Goal: Information Seeking & Learning: Learn about a topic

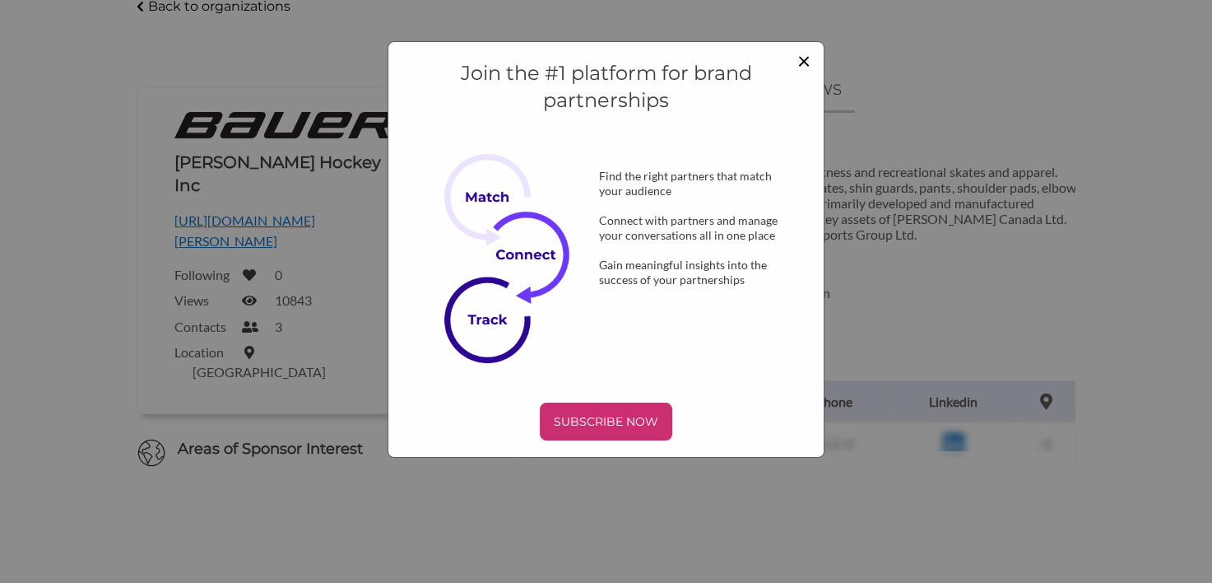
click at [807, 61] on span "×" at bounding box center [803, 60] width 13 height 28
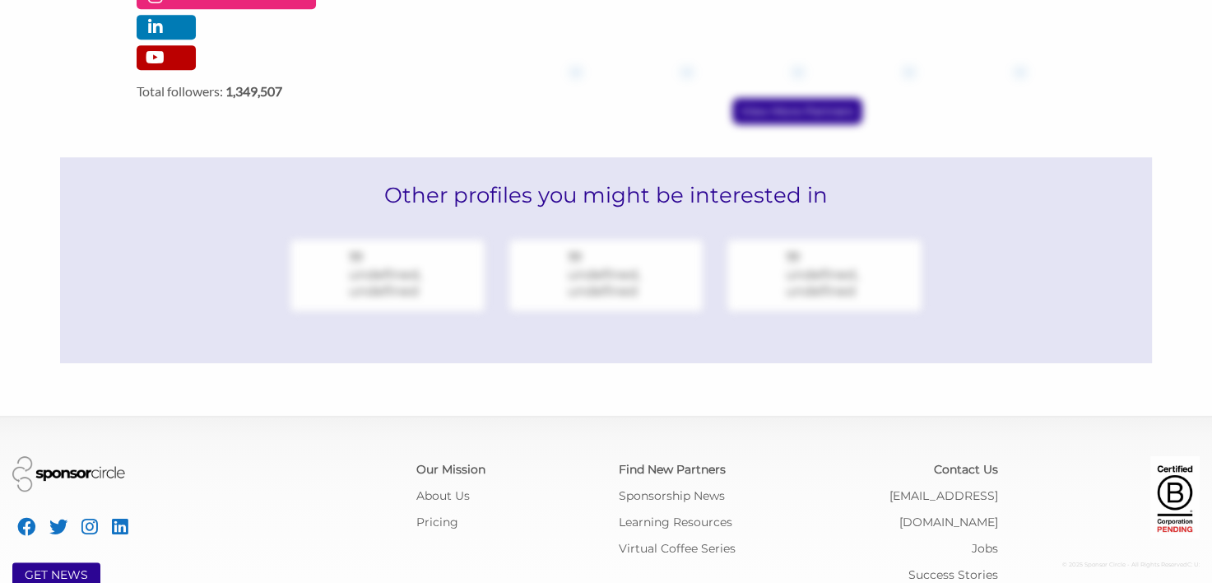
scroll to position [776, 0]
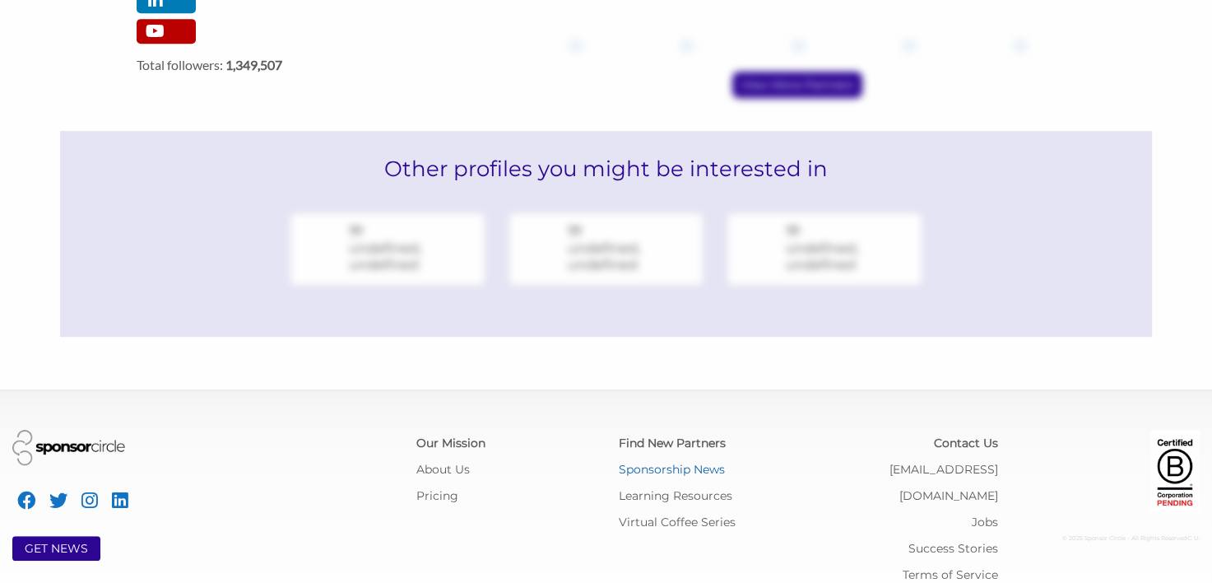
click at [704, 462] on link "Sponsorship News" at bounding box center [672, 469] width 106 height 15
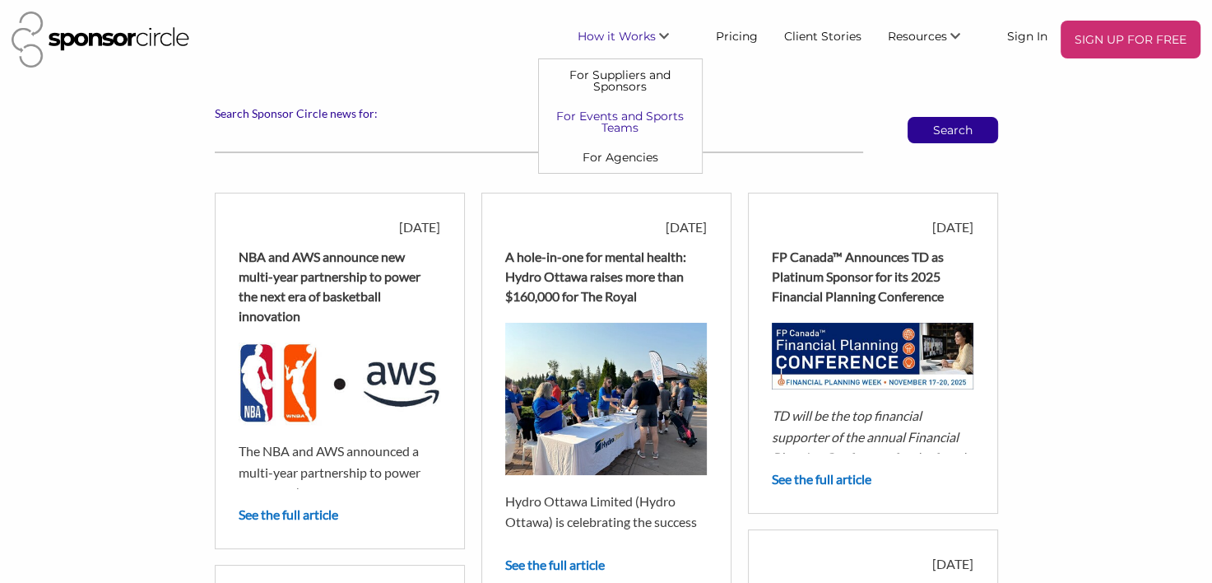
click at [625, 116] on link "For Events and Sports Teams" at bounding box center [620, 121] width 163 height 41
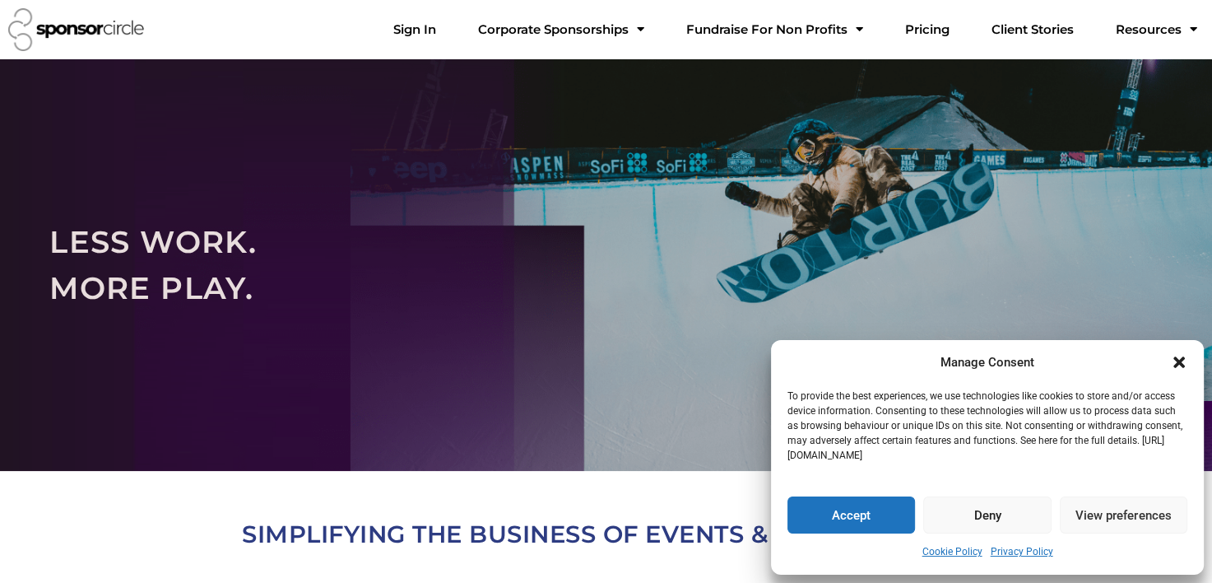
click at [863, 507] on button "Accept" at bounding box center [851, 514] width 128 height 37
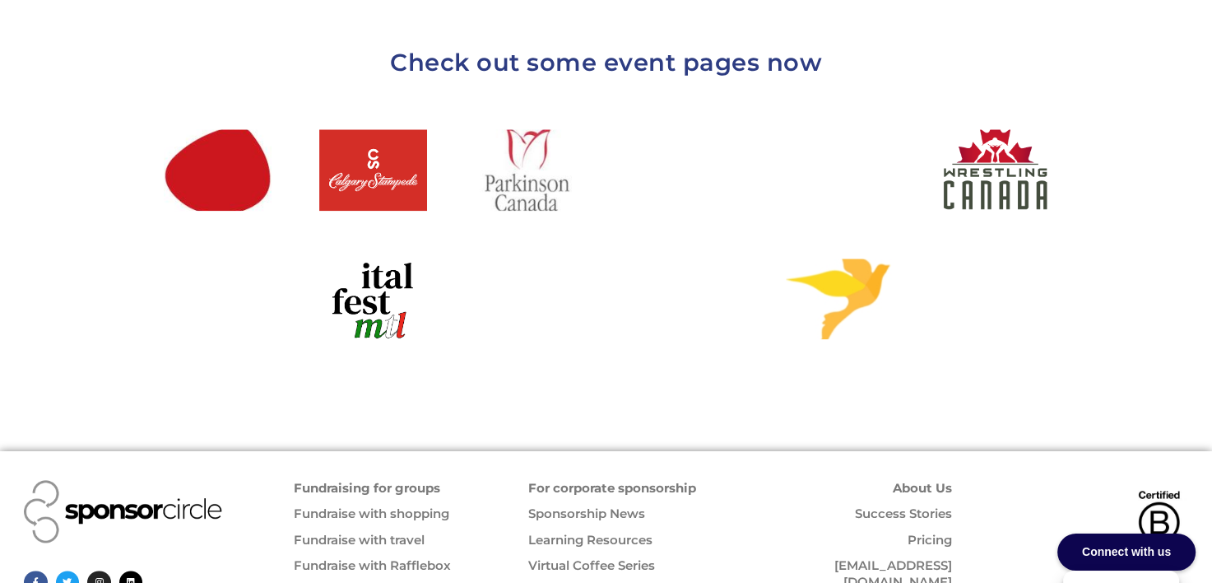
scroll to position [1920, 0]
